Goal: Check status: Check status

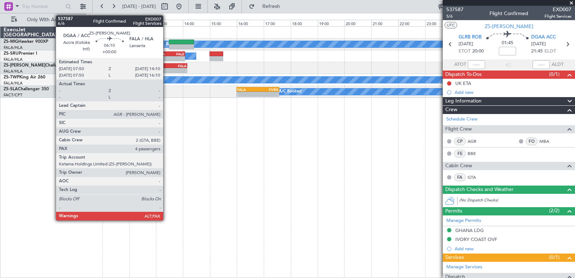
click at [166, 68] on div "- -" at bounding box center [102, 70] width 171 height 5
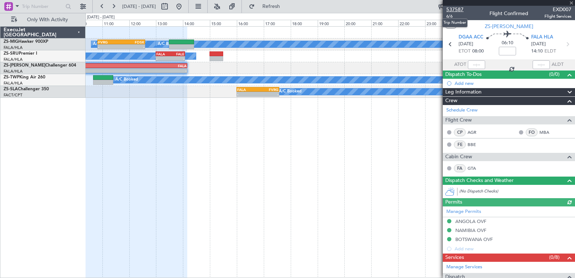
click at [450, 7] on span "537587" at bounding box center [454, 10] width 17 height 8
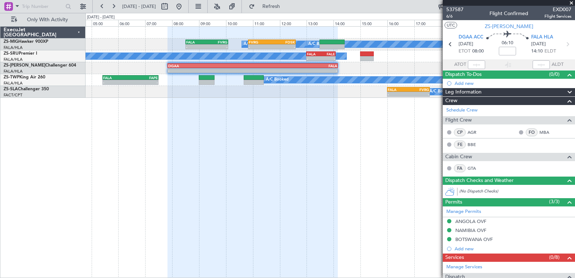
click at [375, 128] on div "A/C Booked A/C Booked - - FVRG 10:50 Z FDSK 12:36 Z FALA 08:30 Z FVRG 10:05 Z -…" at bounding box center [329, 151] width 489 height 251
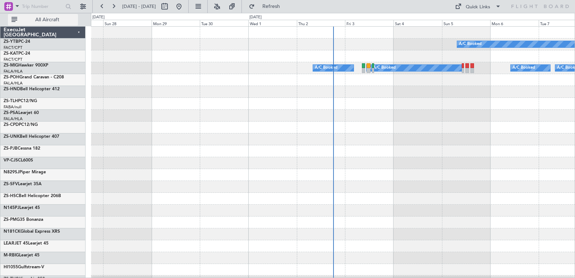
click at [63, 14] on button "All Aircraft" at bounding box center [43, 19] width 70 height 11
